Goal: Task Accomplishment & Management: Complete application form

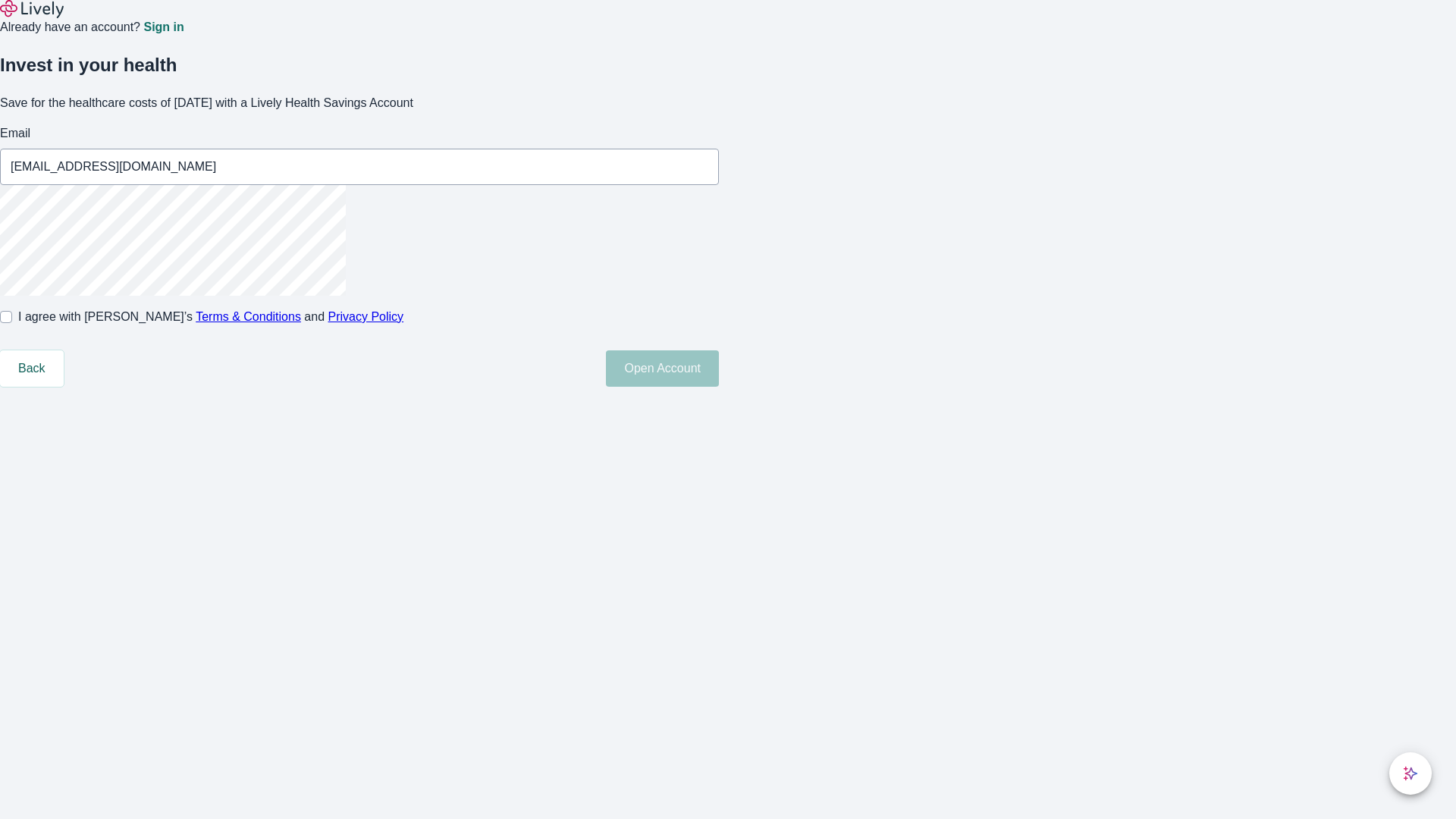
click at [12, 323] on input "I agree with Lively’s Terms & Conditions and Privacy Policy" at bounding box center [6, 317] width 12 height 12
checkbox input "true"
click at [719, 387] on button "Open Account" at bounding box center [662, 368] width 113 height 36
type input "[EMAIL_ADDRESS][DOMAIN_NAME]"
click at [12, 323] on input "I agree with Lively’s Terms & Conditions and Privacy Policy" at bounding box center [6, 317] width 12 height 12
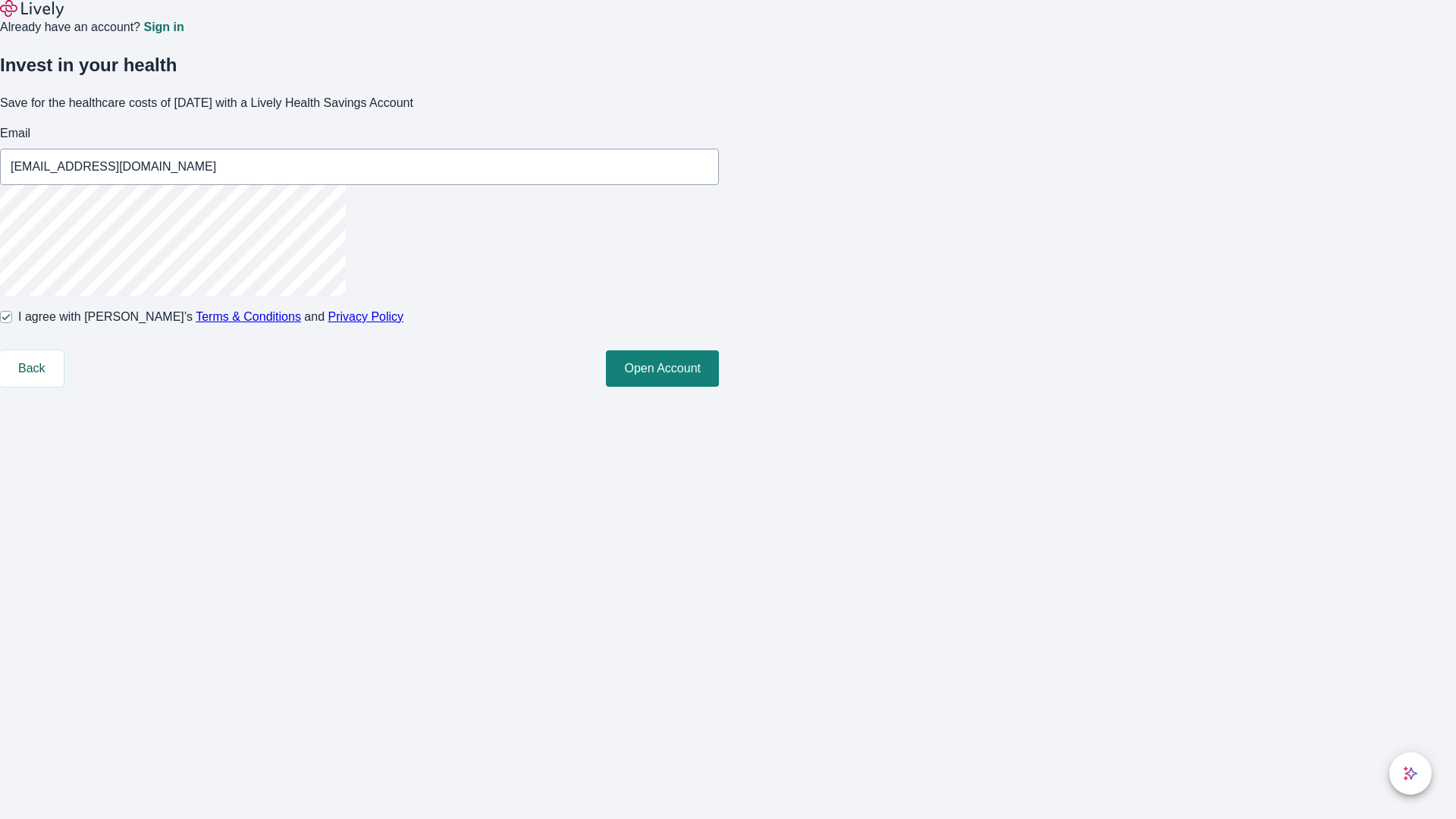
checkbox input "false"
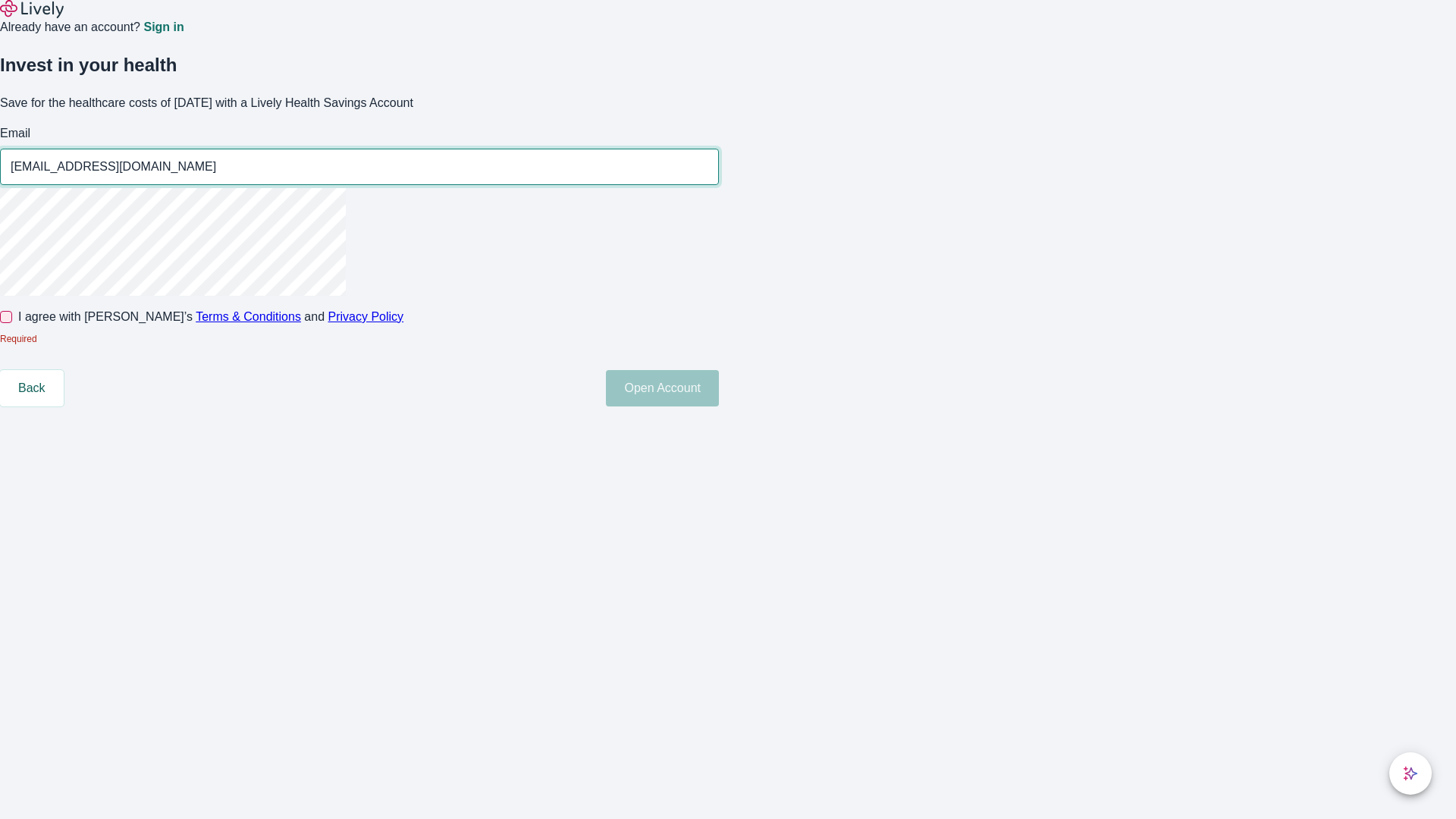
type input "[EMAIL_ADDRESS][DOMAIN_NAME]"
click at [12, 323] on input "I agree with Lively’s Terms & Conditions and Privacy Policy" at bounding box center [6, 317] width 12 height 12
checkbox input "true"
click at [719, 407] on button "Open Account" at bounding box center [662, 388] width 113 height 36
